Goal: Go to known website: Access a specific website the user already knows

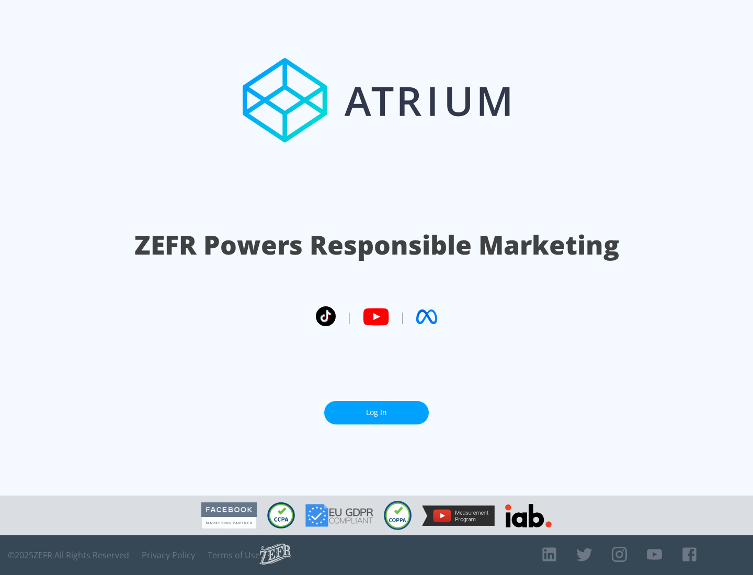
click at [377, 409] on link "Log In" at bounding box center [376, 413] width 105 height 24
